Goal: Transaction & Acquisition: Purchase product/service

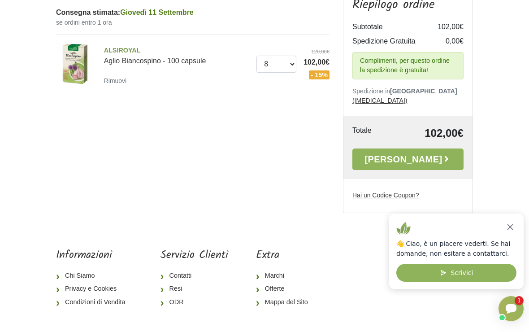
scroll to position [113, 0]
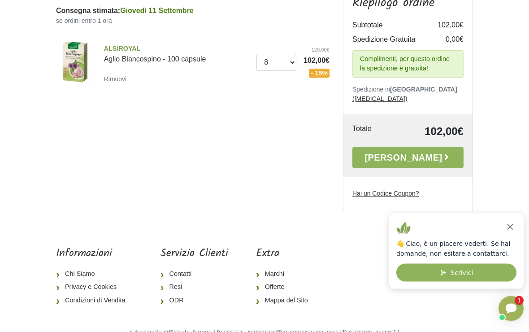
click at [421, 150] on link "[PERSON_NAME]" at bounding box center [407, 158] width 111 height 22
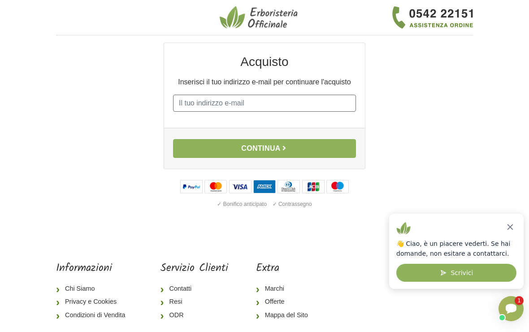
click at [339, 104] on input "E-mail" at bounding box center [264, 103] width 183 height 17
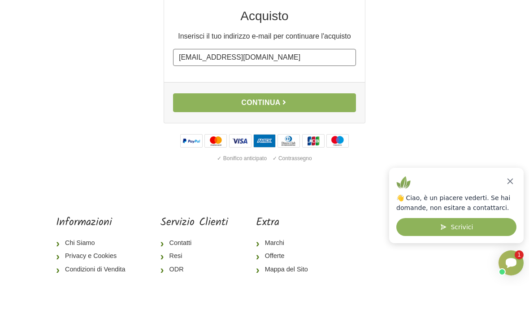
type input "[EMAIL_ADDRESS][DOMAIN_NAME]"
click at [278, 139] on button "Continua" at bounding box center [264, 148] width 183 height 19
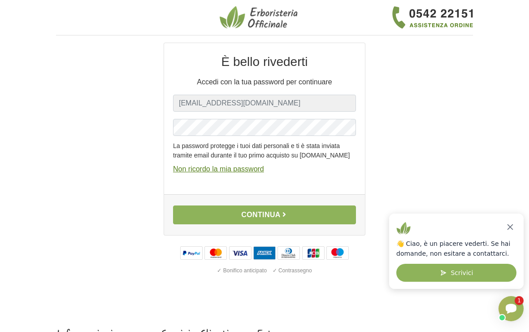
click at [264, 173] on u "Non ricordo la mia password" at bounding box center [218, 169] width 91 height 8
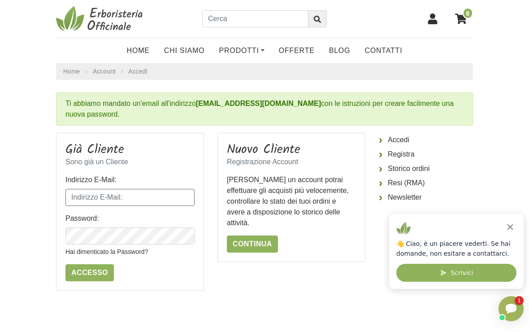
click at [154, 196] on input "Indirizzo E-Mail:" at bounding box center [129, 197] width 129 height 17
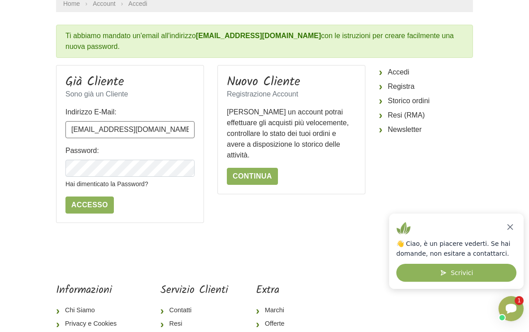
scroll to position [66, 0]
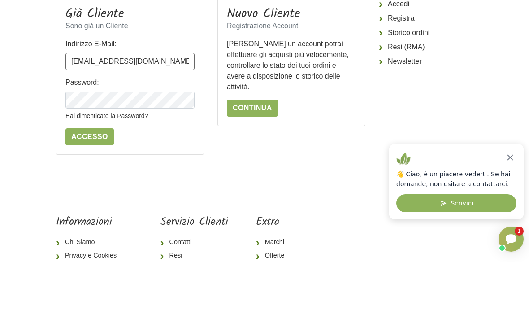
type input "Umbertomorera@hotmail.com"
click at [104, 198] on input "Accesso" at bounding box center [89, 206] width 48 height 17
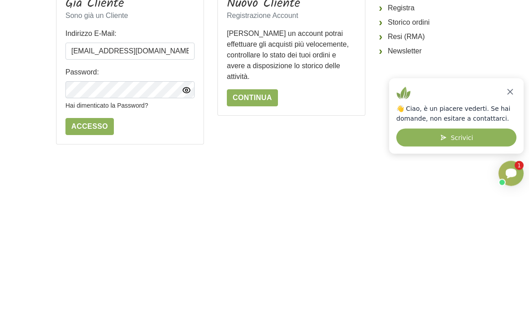
click at [100, 253] on input "Accesso" at bounding box center [89, 261] width 48 height 17
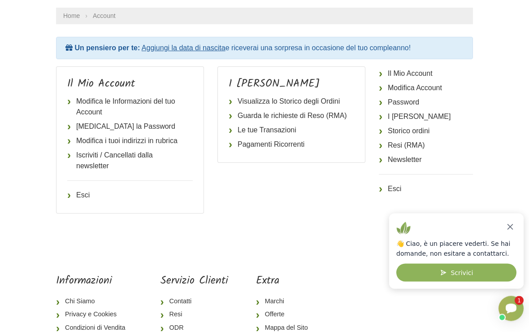
scroll to position [57, 0]
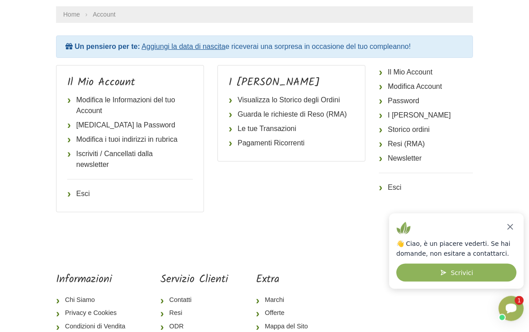
click at [513, 224] on icon "Chiudi" at bounding box center [510, 226] width 5 height 5
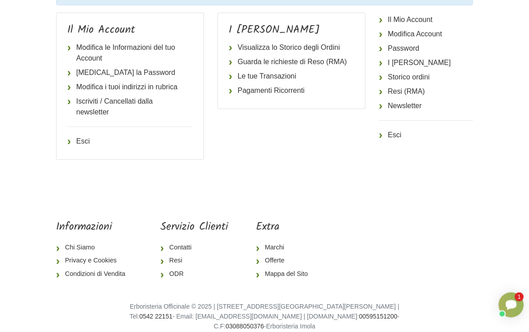
scroll to position [0, 0]
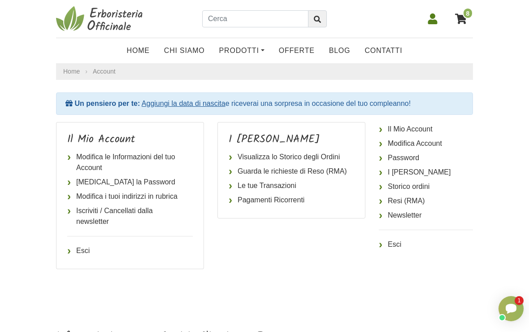
click at [334, 159] on link "Visualizza lo Storico degli Ordini" at bounding box center [292, 157] width 126 height 14
click at [262, 47] on link "Prodotti" at bounding box center [242, 51] width 60 height 18
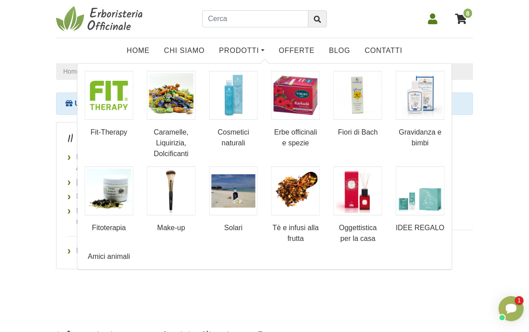
click at [469, 12] on span "8" at bounding box center [468, 13] width 10 height 11
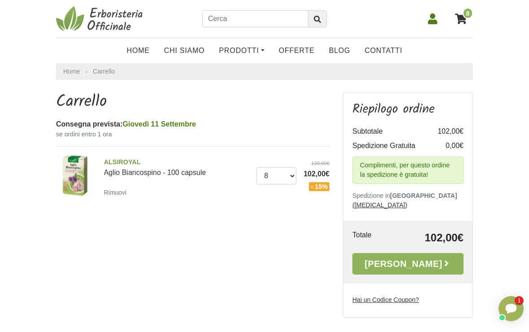
click at [421, 253] on link "Alla Cassa" at bounding box center [407, 264] width 111 height 22
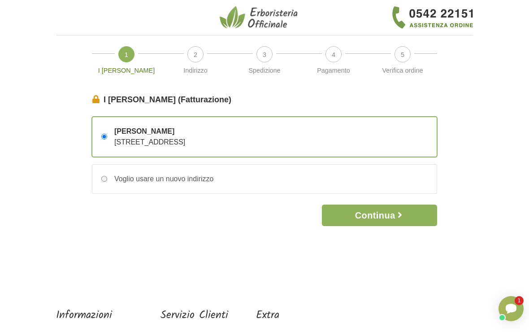
click at [402, 215] on icon "button" at bounding box center [400, 215] width 4 height 6
click at [389, 213] on button "Continua" at bounding box center [379, 216] width 115 height 22
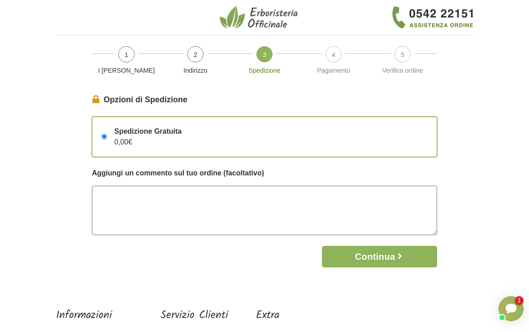
click at [162, 197] on textarea at bounding box center [264, 210] width 345 height 49
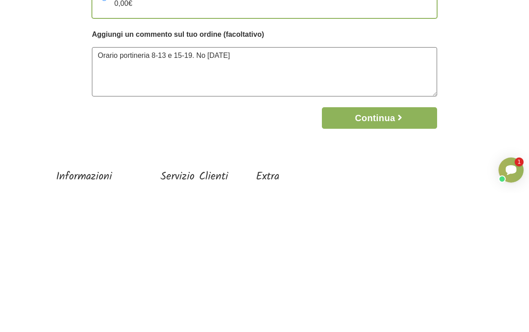
type textarea "Orario portineria 8-13 e 15-19. No sabato"
click at [385, 246] on button "Continua" at bounding box center [379, 257] width 115 height 22
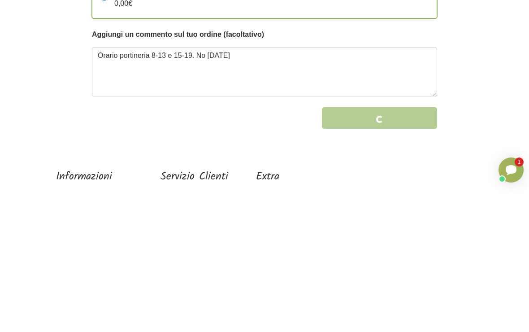
scroll to position [100, 0]
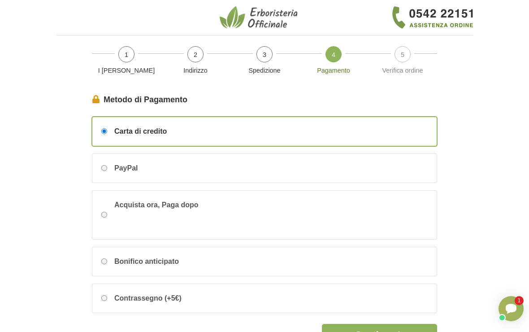
click at [165, 132] on span "Carta di credito" at bounding box center [140, 131] width 52 height 11
click at [107, 132] on input "Carta di credito" at bounding box center [104, 131] width 6 height 6
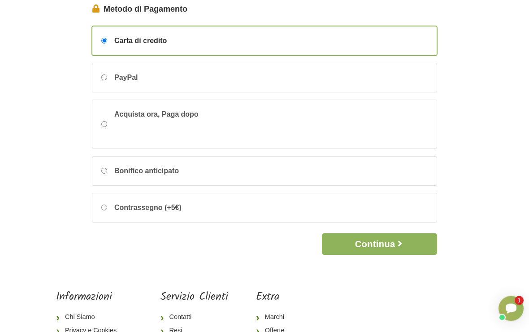
click at [385, 244] on button "Continua" at bounding box center [379, 245] width 115 height 22
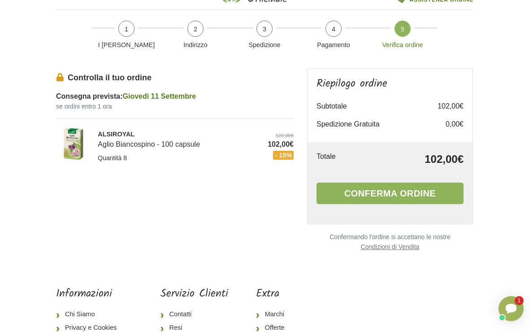
scroll to position [30, 0]
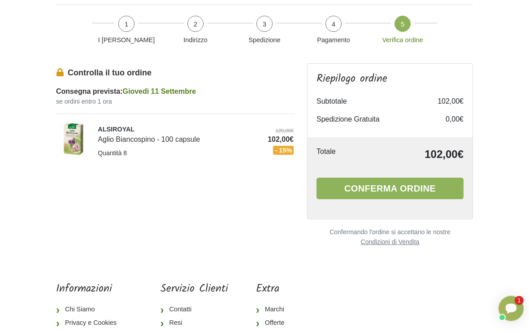
click at [413, 186] on button "Conferma ordine" at bounding box center [390, 189] width 147 height 22
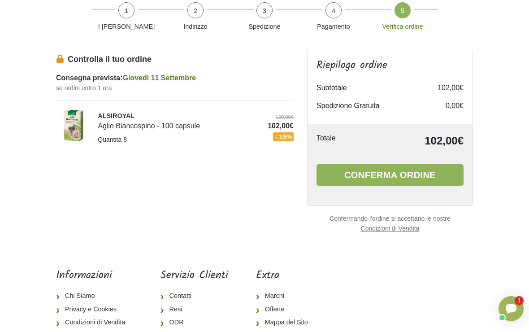
scroll to position [45, 0]
